Goal: Use online tool/utility: Utilize a website feature to perform a specific function

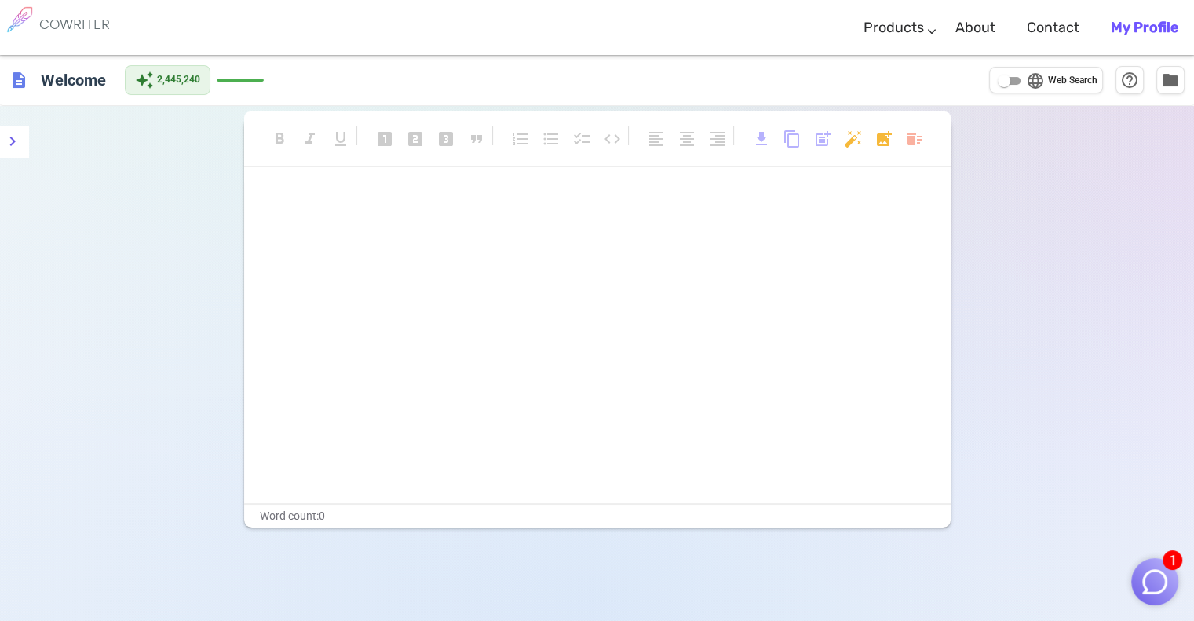
click at [1161, 571] on img "button" at bounding box center [1155, 582] width 30 height 30
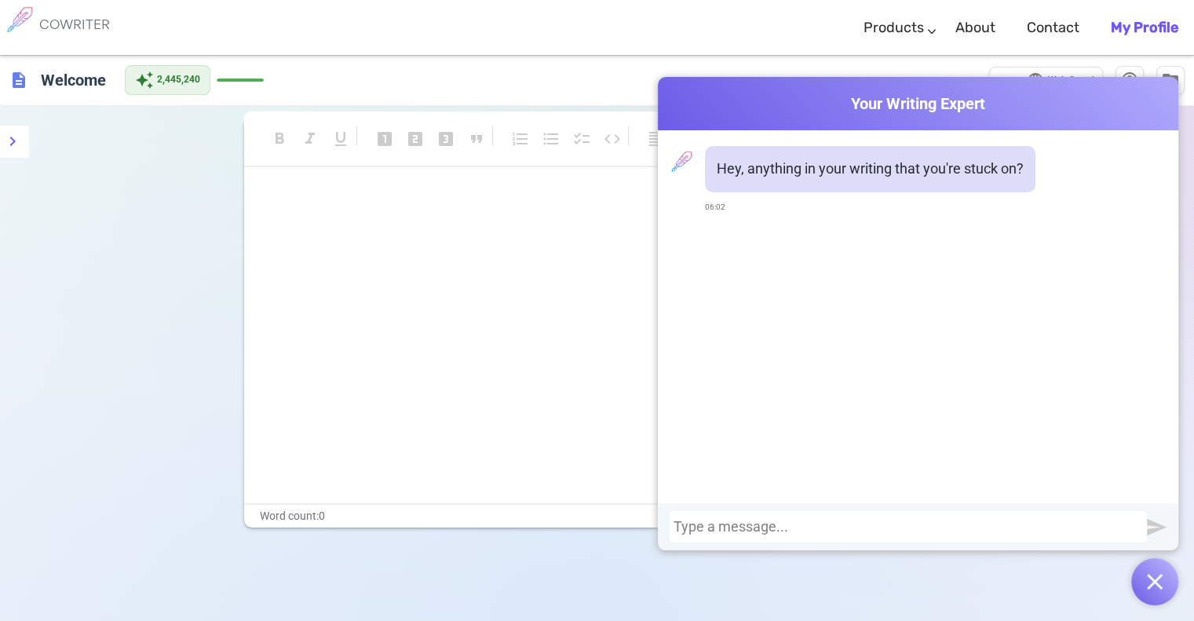
click at [1027, 523] on div at bounding box center [907, 527] width 469 height 16
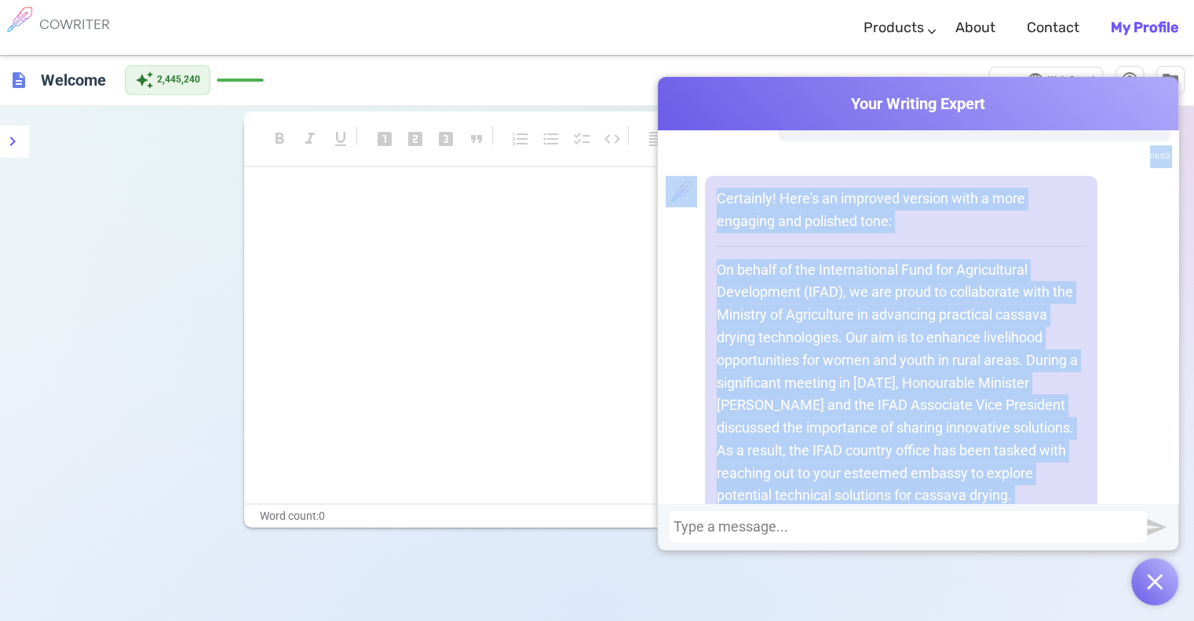
scroll to position [584, 0]
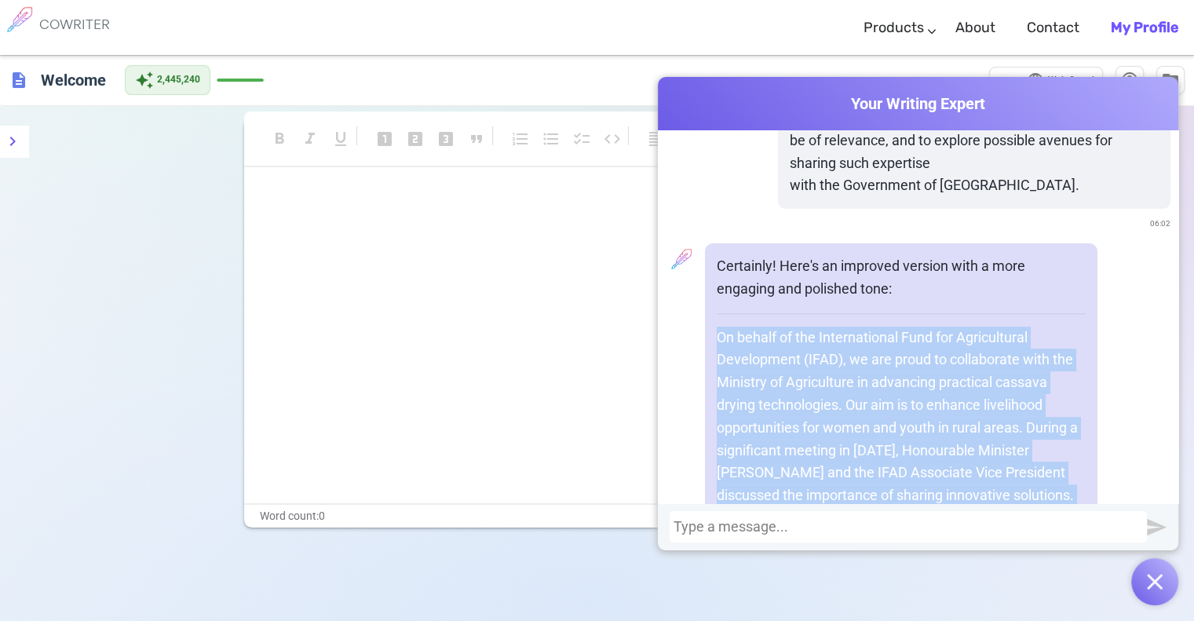
drag, startPoint x: 895, startPoint y: 384, endPoint x: 701, endPoint y: 332, distance: 201.4
click at [705, 332] on div "Certainly! Here's an improved version with a more engaging and polished tone: O…" at bounding box center [901, 518] width 392 height 550
copy div "On behalf of the International Fund for Agricultural Development (IFAD), we are…"
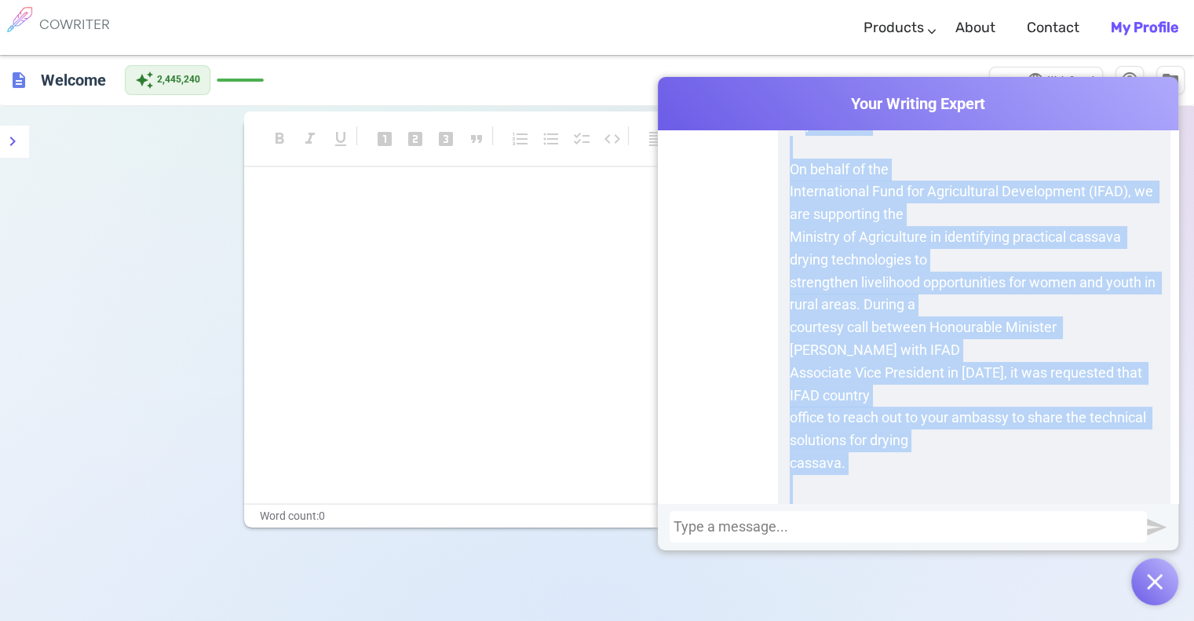
scroll to position [0, 0]
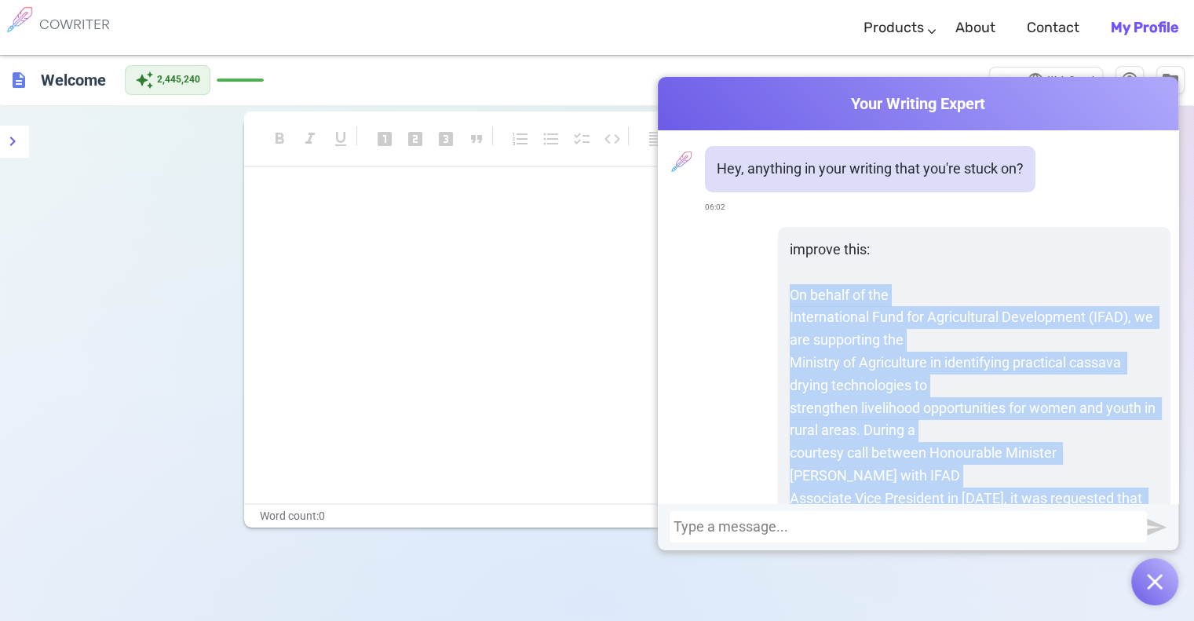
drag, startPoint x: 993, startPoint y: 450, endPoint x: 855, endPoint y: 304, distance: 201.0
click at [779, 286] on div "improve this: On behalf of the International Fund for Agricultural Development …" at bounding box center [974, 510] width 392 height 566
copy div "On behalf of the International Fund for Agricultural Development (IFAD), we are…"
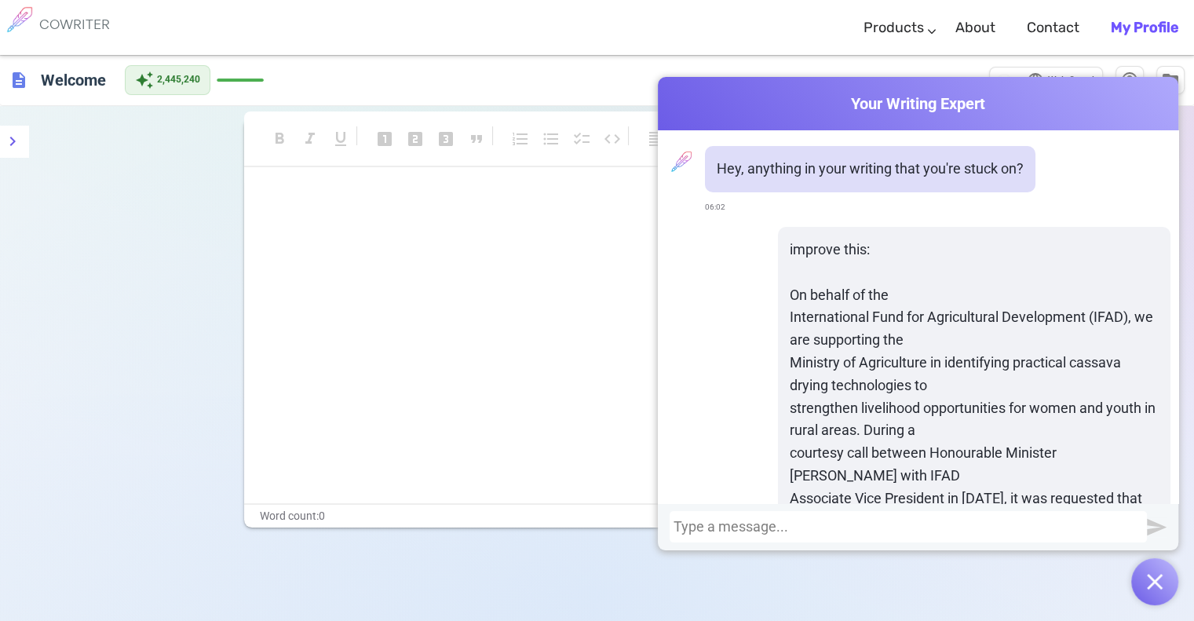
click at [753, 528] on div at bounding box center [907, 527] width 469 height 16
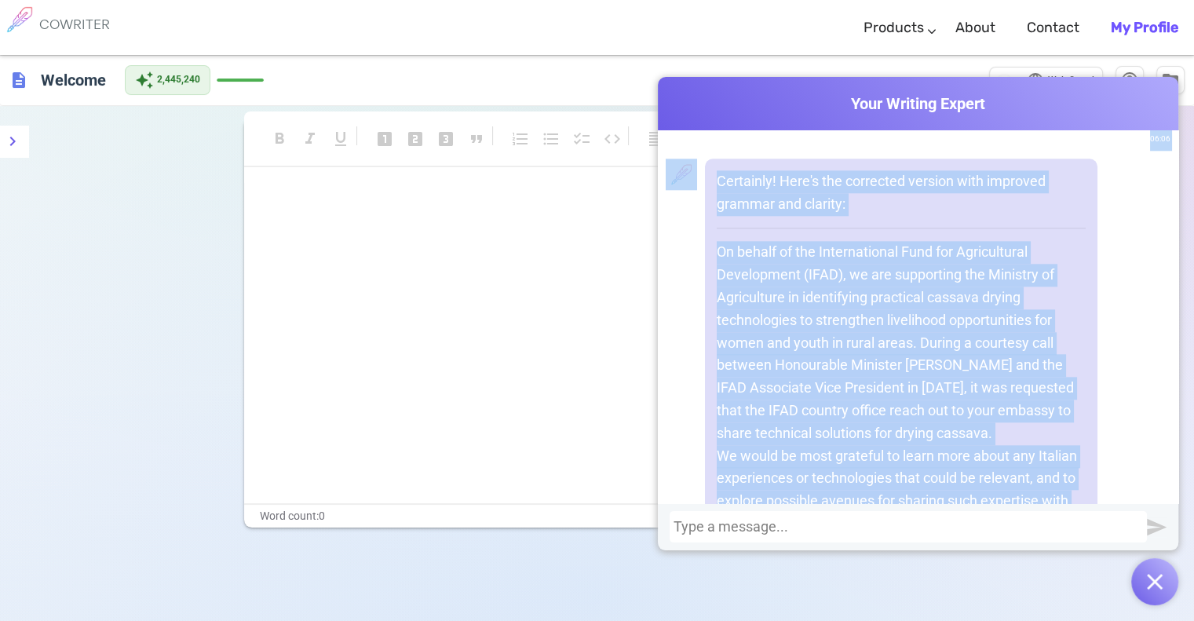
scroll to position [1769, 0]
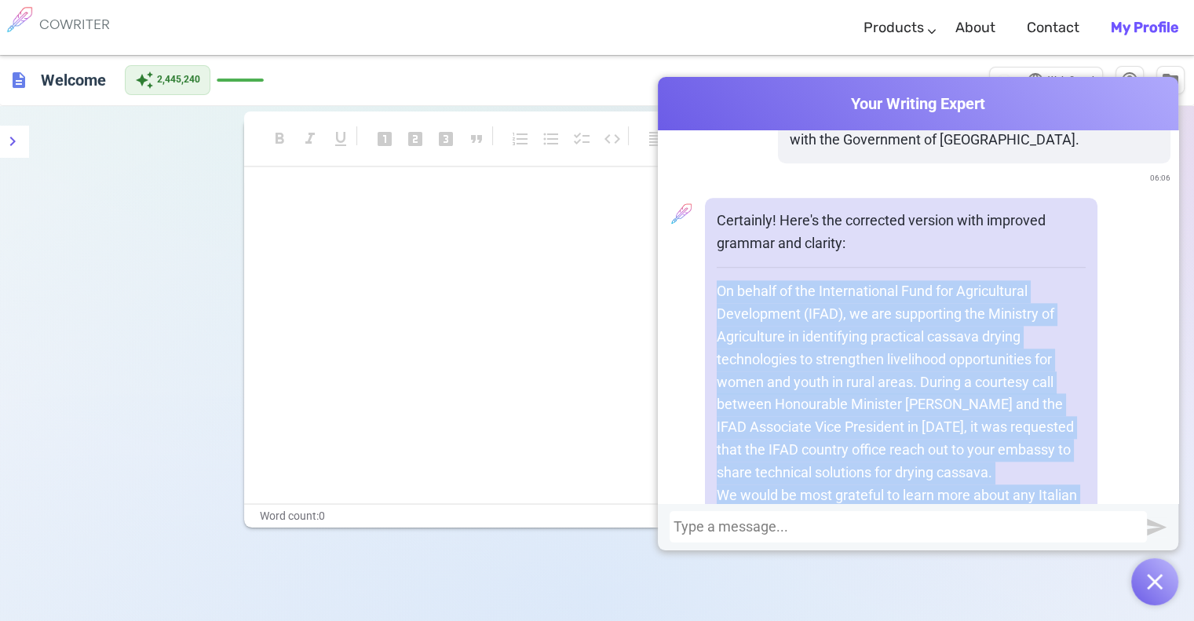
drag, startPoint x: 899, startPoint y: 379, endPoint x: 703, endPoint y: 286, distance: 216.6
click at [705, 286] on div "Certainly! Here's the corrected version with improved grammar and clarity: On b…" at bounding box center [901, 428] width 392 height 460
copy div "On behalf of the International Fund for Agricultural Development (IFAD), we are…"
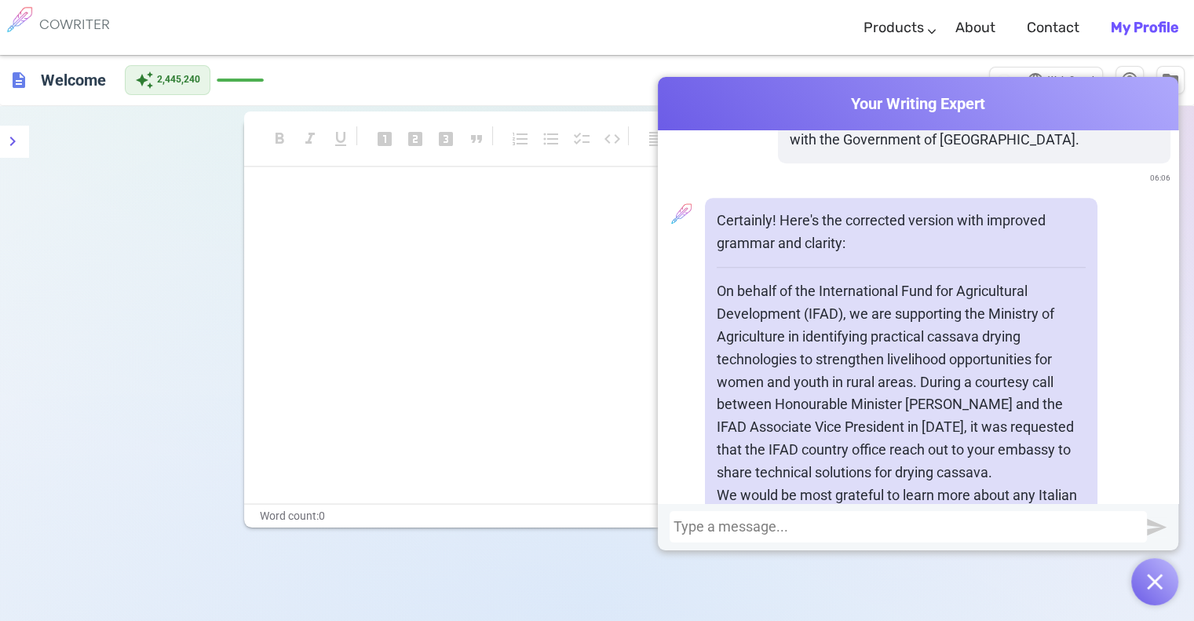
click at [785, 528] on div at bounding box center [907, 527] width 469 height 16
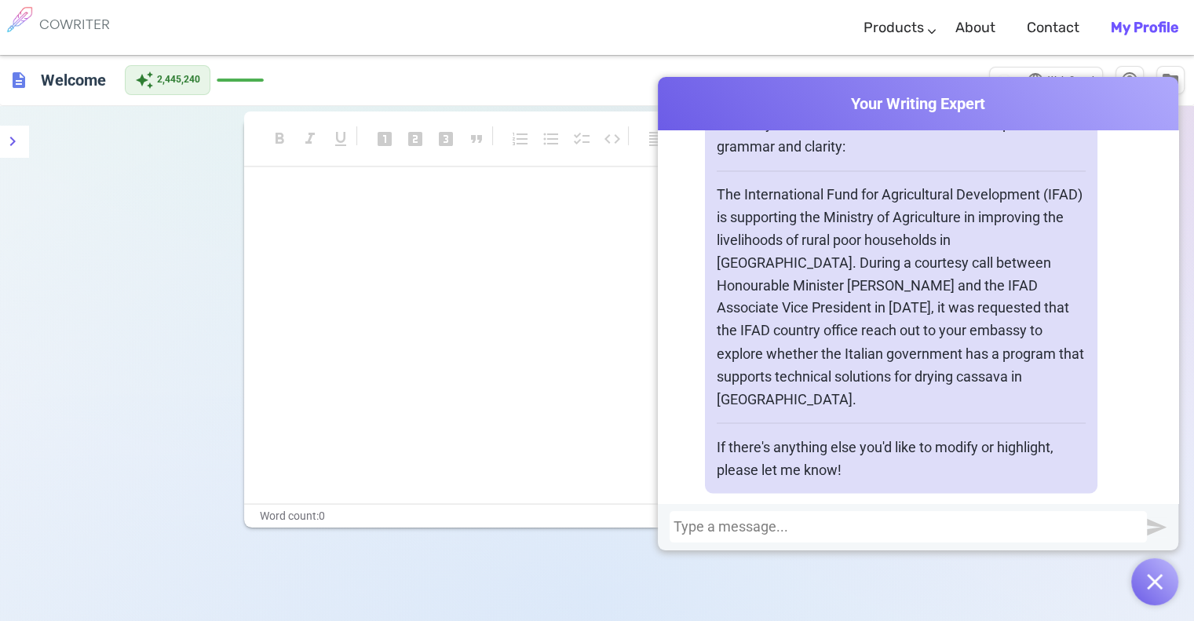
scroll to position [2756, 0]
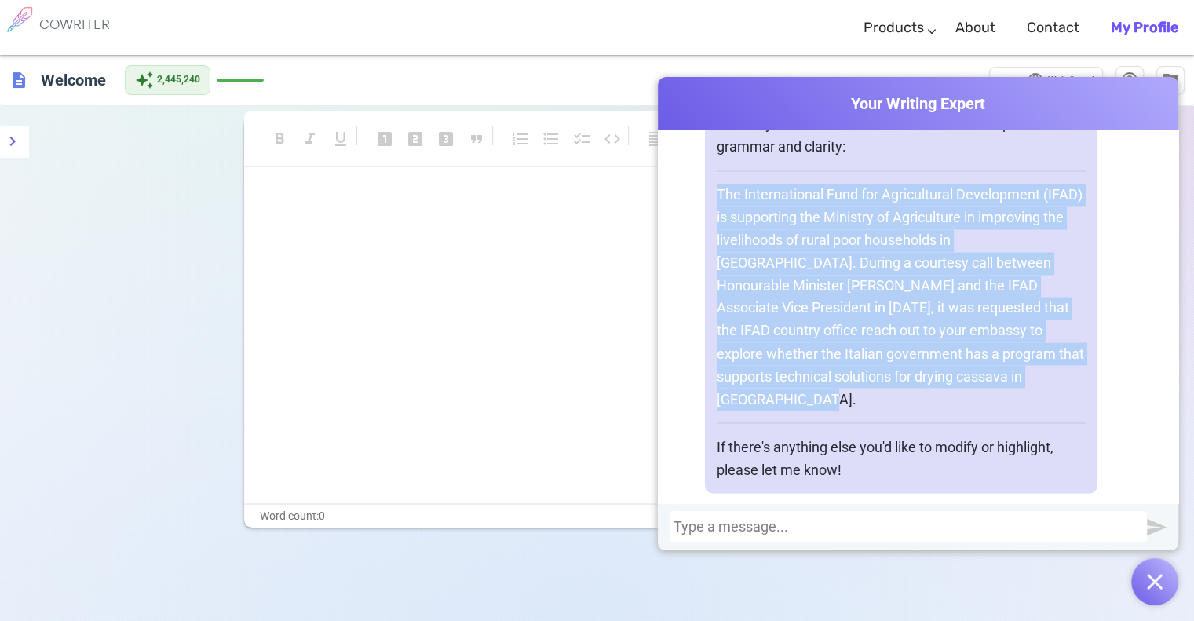
drag, startPoint x: 994, startPoint y: 380, endPoint x: 758, endPoint y: 211, distance: 290.3
click at [710, 197] on div "Certainly! Here's the corrected version with improved grammar and clarity: The …" at bounding box center [901, 297] width 392 height 392
copy p "The International Fund for Agricultural Development (IFAD) is supporting the Mi…"
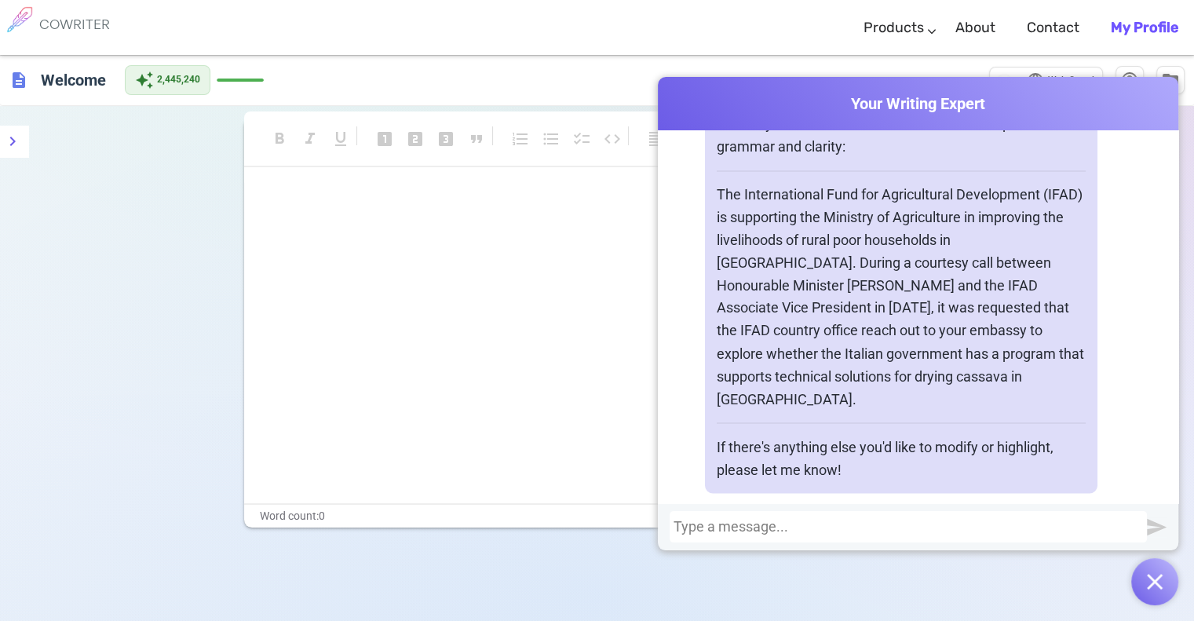
click at [819, 533] on div at bounding box center [907, 527] width 469 height 16
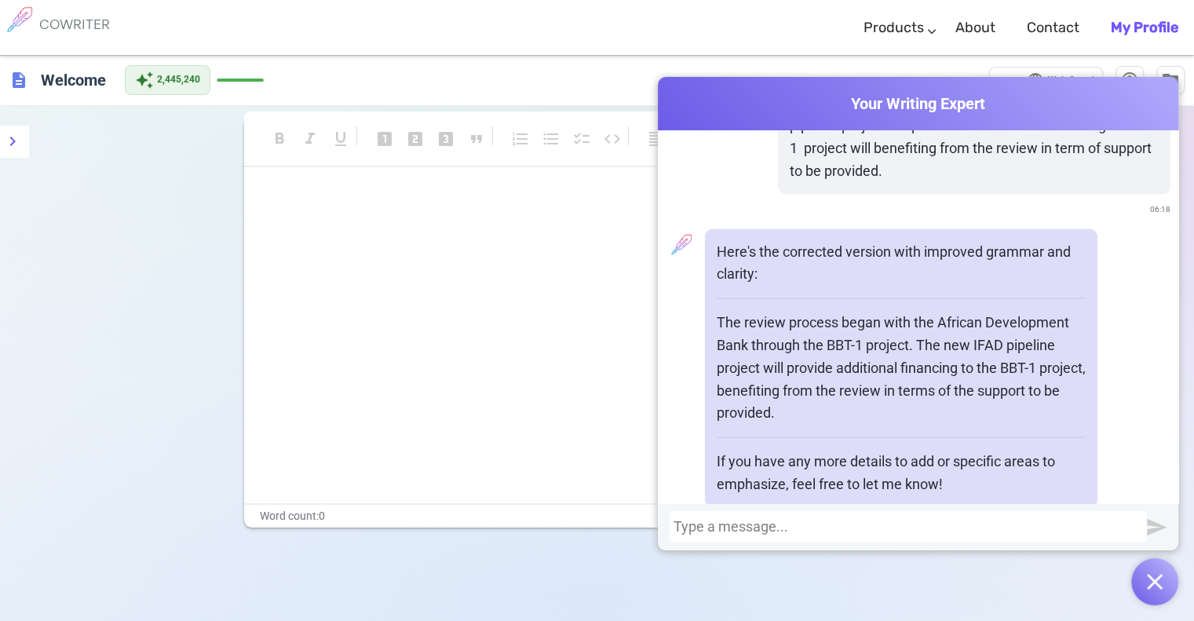
scroll to position [3240, 0]
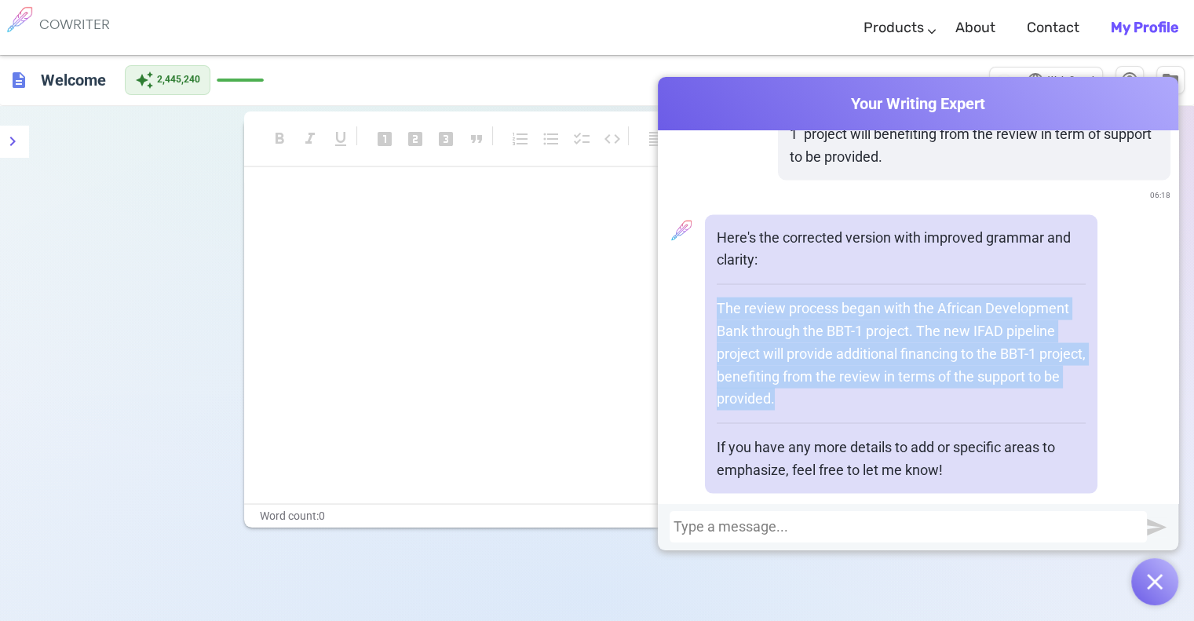
drag, startPoint x: 818, startPoint y: 377, endPoint x: 712, endPoint y: 286, distance: 139.7
click at [717, 297] on p "The review process began with the African Development Bank through the BBT-1 pr…" at bounding box center [901, 353] width 369 height 113
copy p "The review process began with the African Development Bank through the BBT-1 pr…"
